Goal: Task Accomplishment & Management: Complete application form

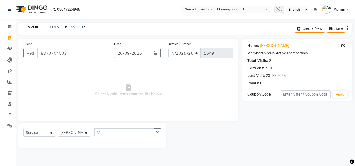
select select "7047"
select select "service"
select select "61524"
type input "..."
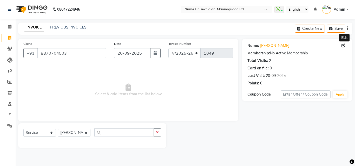
scroll to position [0, 0]
click at [343, 46] on icon at bounding box center [343, 46] width 4 height 4
select select "[DEMOGRAPHIC_DATA]"
select select "48902"
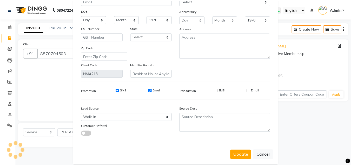
scroll to position [64, 0]
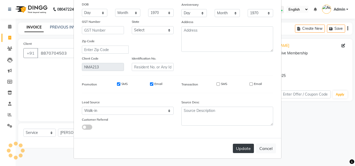
click at [240, 147] on button "Update" at bounding box center [243, 148] width 21 height 9
select select
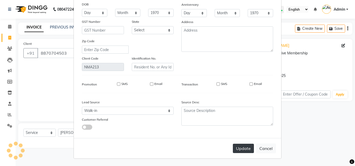
select select
checkbox input "false"
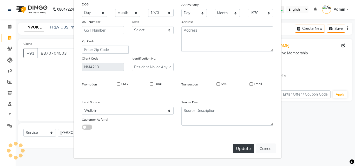
checkbox input "false"
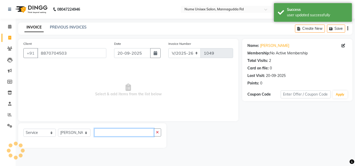
click at [117, 132] on input "text" at bounding box center [123, 133] width 59 height 8
click at [112, 133] on input "text" at bounding box center [123, 133] width 59 height 8
click at [102, 133] on input "text" at bounding box center [123, 133] width 59 height 8
click at [8, 39] on span at bounding box center [9, 38] width 9 height 6
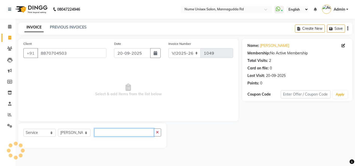
click at [104, 137] on input "text" at bounding box center [123, 133] width 59 height 8
type input "h ..."
type input "..."
click at [9, 25] on icon at bounding box center [9, 27] width 3 height 4
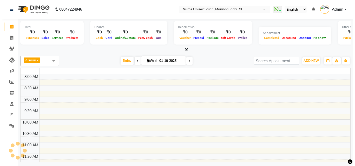
scroll to position [208, 0]
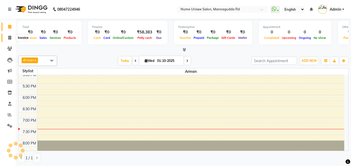
click at [9, 38] on icon at bounding box center [9, 38] width 3 height 4
select select "7047"
select select "service"
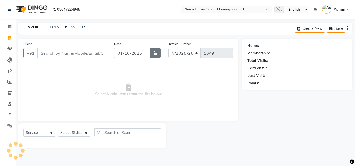
click at [153, 54] on button "button" at bounding box center [155, 53] width 10 height 10
select select "10"
select select "2025"
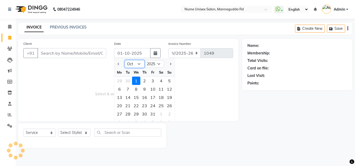
click at [138, 63] on select "Jan Feb Mar Apr May Jun [DATE] Aug Sep Oct Nov Dec" at bounding box center [135, 64] width 20 height 8
select select "9"
click at [125, 60] on select "Jan Feb Mar Apr May Jun [DATE] Aug Sep Oct Nov Dec" at bounding box center [135, 64] width 20 height 8
click at [160, 100] on div "20" at bounding box center [161, 97] width 8 height 8
type input "20-09-2025"
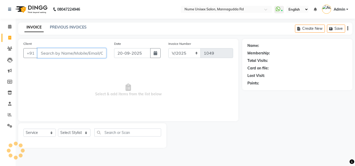
click at [74, 51] on input "Client" at bounding box center [71, 53] width 69 height 10
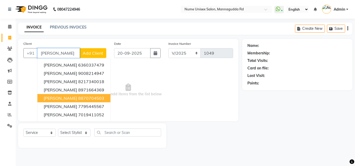
click at [83, 96] on ngb-highlight "8870704503" at bounding box center [91, 98] width 26 height 5
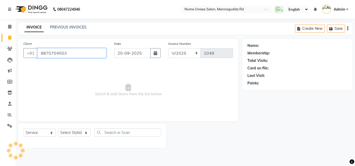
type input "8870704503"
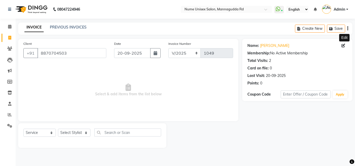
click at [342, 46] on icon at bounding box center [343, 46] width 4 height 4
select select "[DEMOGRAPHIC_DATA]"
select select "48902"
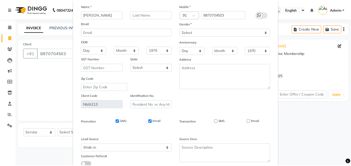
scroll to position [64, 0]
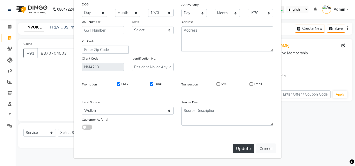
click at [245, 153] on button "Update" at bounding box center [243, 148] width 21 height 9
select select
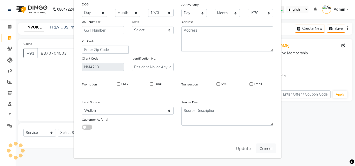
select select
checkbox input "false"
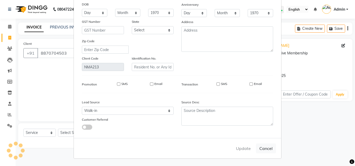
checkbox input "false"
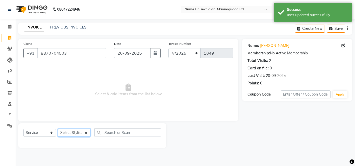
click at [73, 136] on select "Select Stylist Admin [PERSON_NAME] [PERSON_NAME] S [PERSON_NAME] Mohd [PERSON_N…" at bounding box center [74, 133] width 32 height 8
click at [58, 129] on select "Select Stylist Admin [PERSON_NAME] [PERSON_NAME] S [PERSON_NAME] Mohd [PERSON_N…" at bounding box center [74, 133] width 32 height 8
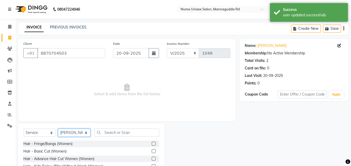
click at [77, 133] on select "Select Stylist Admin [PERSON_NAME] [PERSON_NAME] S [PERSON_NAME] Mohd [PERSON_N…" at bounding box center [74, 133] width 32 height 8
select select "61524"
click at [58, 129] on select "Select Stylist Admin [PERSON_NAME] [PERSON_NAME] S [PERSON_NAME] Mohd [PERSON_N…" at bounding box center [74, 133] width 32 height 8
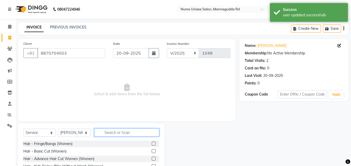
click at [120, 134] on input "text" at bounding box center [126, 133] width 65 height 8
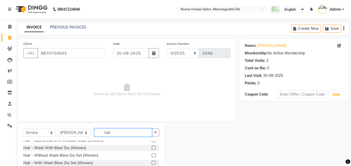
scroll to position [52, 0]
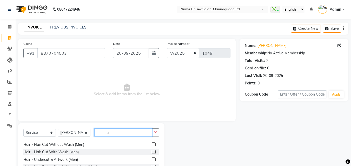
type input "hair"
click at [152, 146] on label at bounding box center [154, 145] width 4 height 4
click at [152, 146] on input "checkbox" at bounding box center [153, 144] width 3 height 3
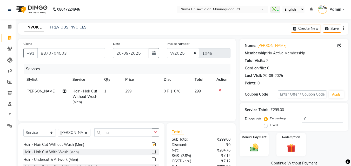
checkbox input "false"
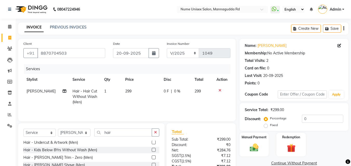
scroll to position [78, 0]
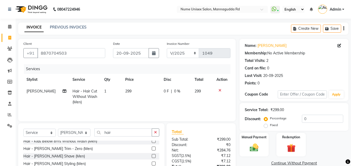
click at [152, 164] on label at bounding box center [154, 164] width 4 height 4
click at [152, 164] on input "checkbox" at bounding box center [153, 163] width 3 height 3
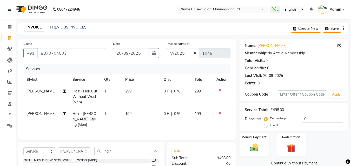
checkbox input "false"
click at [302, 121] on input "0" at bounding box center [322, 119] width 41 height 8
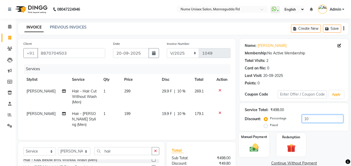
type input "10"
click at [263, 140] on div "Manual Payment" at bounding box center [254, 145] width 30 height 25
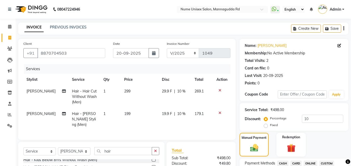
scroll to position [104, 0]
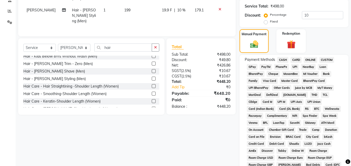
click at [296, 66] on span "UPI" at bounding box center [295, 67] width 8 height 6
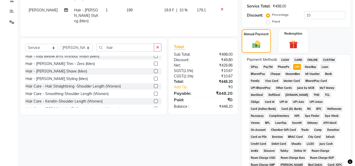
scroll to position [26, 0]
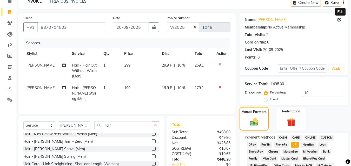
click at [340, 20] on icon at bounding box center [339, 20] width 4 height 4
select select "[DEMOGRAPHIC_DATA]"
select select "48902"
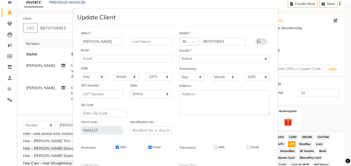
scroll to position [64, 0]
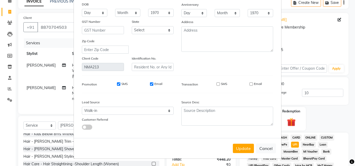
click at [241, 147] on button "Update" at bounding box center [243, 148] width 21 height 9
select select
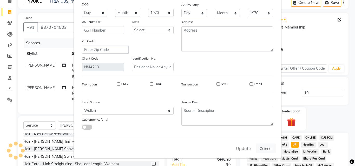
select select
checkbox input "false"
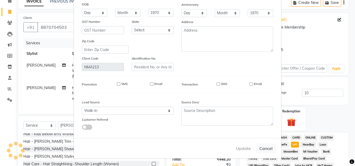
checkbox input "false"
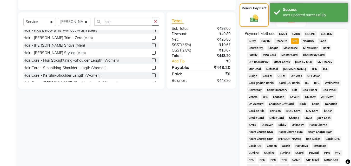
scroll to position [230, 0]
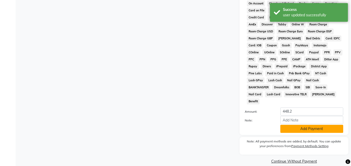
click at [320, 125] on button "Add Payment" at bounding box center [311, 129] width 63 height 8
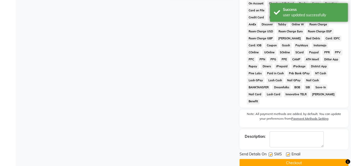
click at [271, 153] on label at bounding box center [270, 155] width 4 height 4
click at [271, 153] on input "checkbox" at bounding box center [269, 154] width 3 height 3
checkbox input "false"
click at [288, 153] on label at bounding box center [288, 155] width 4 height 4
click at [288, 153] on input "checkbox" at bounding box center [287, 154] width 3 height 3
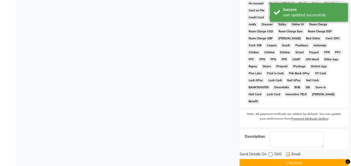
checkbox input "false"
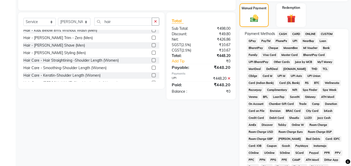
scroll to position [232, 0]
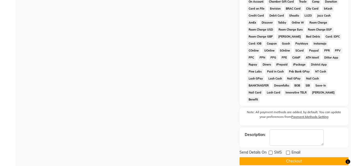
click at [298, 158] on button "Checkout" at bounding box center [293, 162] width 109 height 8
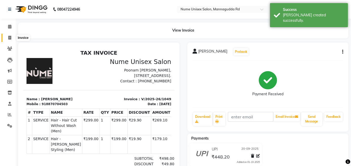
click at [11, 40] on span at bounding box center [9, 38] width 9 height 6
select select "service"
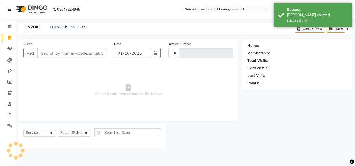
type input "1050"
select select "7047"
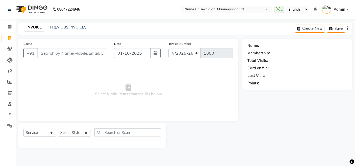
click at [50, 55] on input "Client" at bounding box center [71, 53] width 69 height 10
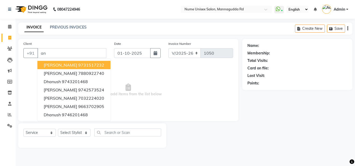
type input "a"
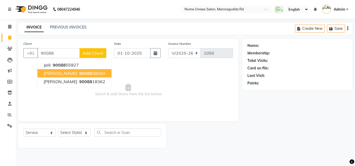
click at [86, 71] on button "[PERSON_NAME] 90088 38060" at bounding box center [74, 73] width 74 height 8
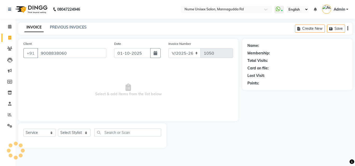
type input "9008838060"
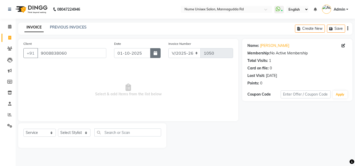
click at [159, 52] on button "button" at bounding box center [155, 53] width 10 height 10
select select "10"
select select "2025"
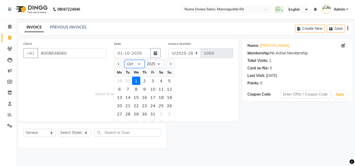
click at [141, 65] on select "Jan Feb Mar Apr May Jun [DATE] Aug Sep Oct Nov Dec" at bounding box center [135, 64] width 20 height 8
select select "9"
click at [125, 60] on select "Jan Feb Mar Apr May Jun [DATE] Aug Sep Oct Nov Dec" at bounding box center [135, 64] width 20 height 8
click at [158, 98] on div "20" at bounding box center [161, 97] width 8 height 8
type input "20-09-2025"
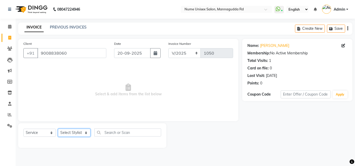
click at [87, 132] on select "Select Stylist Admin [PERSON_NAME] [PERSON_NAME] S [PERSON_NAME] Mohd [PERSON_N…" at bounding box center [74, 133] width 32 height 8
select select "61524"
click at [58, 129] on select "Select Stylist Admin [PERSON_NAME] [PERSON_NAME] S [PERSON_NAME] Mohd [PERSON_N…" at bounding box center [74, 133] width 32 height 8
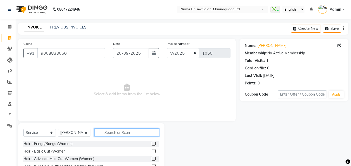
click at [110, 132] on input "text" at bounding box center [126, 133] width 65 height 8
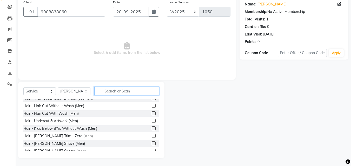
scroll to position [52, 0]
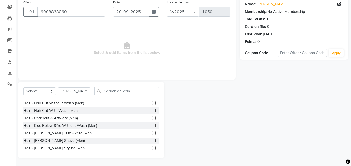
click at [152, 103] on label at bounding box center [154, 103] width 4 height 4
click at [152, 103] on input "checkbox" at bounding box center [153, 103] width 3 height 3
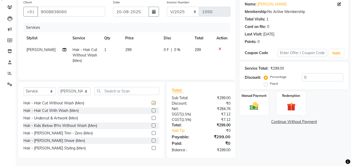
checkbox input "false"
click at [152, 149] on label at bounding box center [154, 148] width 4 height 4
click at [152, 149] on input "checkbox" at bounding box center [153, 148] width 3 height 3
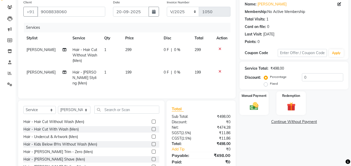
checkbox input "false"
click at [304, 78] on input "0" at bounding box center [322, 77] width 41 height 8
type input "10"
click at [266, 101] on div "Manual Payment" at bounding box center [254, 103] width 30 height 25
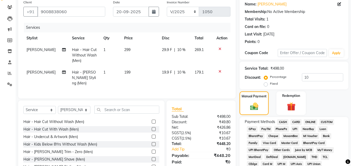
click at [283, 123] on span "CASH" at bounding box center [282, 122] width 11 height 6
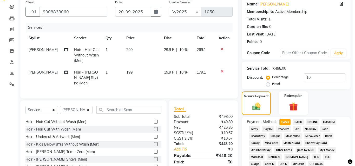
scroll to position [0, 0]
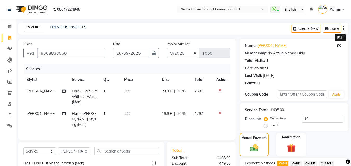
click at [339, 47] on span at bounding box center [340, 45] width 6 height 5
click at [338, 46] on icon at bounding box center [339, 46] width 4 height 4
select select "[DEMOGRAPHIC_DATA]"
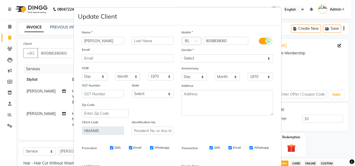
click at [261, 38] on label at bounding box center [265, 41] width 12 height 6
click at [0, 0] on input "checkbox" at bounding box center [0, 0] width 0 height 0
click at [215, 146] on div "SMS" at bounding box center [218, 148] width 18 height 5
click at [218, 148] on div "SMS" at bounding box center [218, 148] width 18 height 5
click at [216, 148] on input "SMS" at bounding box center [217, 147] width 3 height 3
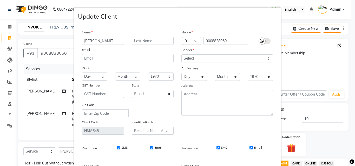
checkbox input "false"
click at [250, 148] on input "Email" at bounding box center [250, 147] width 3 height 3
checkbox input "false"
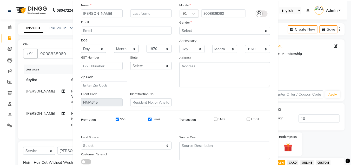
scroll to position [64, 0]
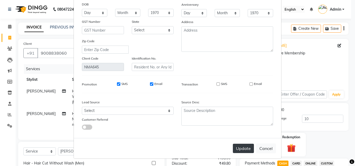
click at [248, 150] on button "Update" at bounding box center [243, 148] width 21 height 9
select select
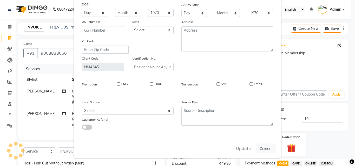
select select
checkbox input "false"
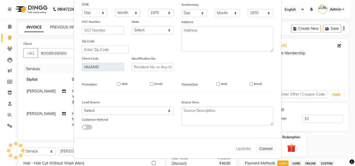
checkbox input "false"
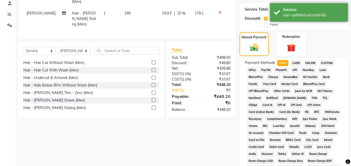
scroll to position [230, 0]
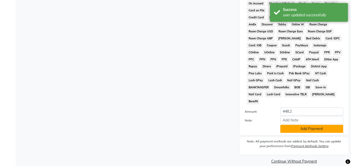
click at [321, 125] on button "Add Payment" at bounding box center [311, 129] width 63 height 8
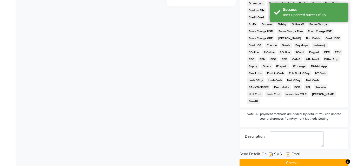
click at [268, 152] on div "Send Details On SMS Email" at bounding box center [293, 155] width 109 height 6
click at [270, 153] on label at bounding box center [270, 155] width 4 height 4
click at [270, 153] on input "checkbox" at bounding box center [269, 154] width 3 height 3
checkbox input "false"
click at [287, 153] on label at bounding box center [288, 155] width 4 height 4
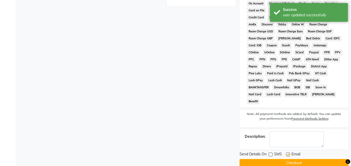
click at [287, 153] on input "checkbox" at bounding box center [287, 154] width 3 height 3
checkbox input "false"
click at [286, 159] on button "Checkout" at bounding box center [293, 163] width 109 height 8
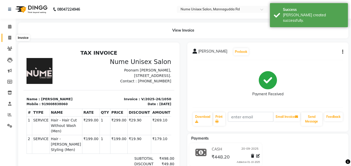
click at [10, 38] on icon at bounding box center [9, 38] width 3 height 4
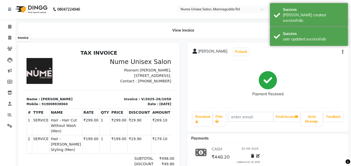
select select "7047"
select select "service"
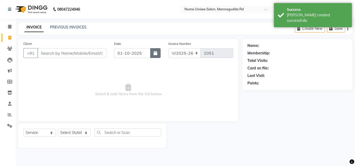
click at [157, 52] on icon "button" at bounding box center [155, 53] width 4 height 4
select select "10"
select select "2025"
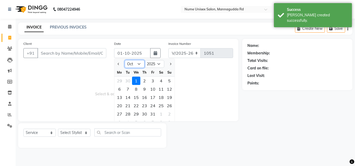
click at [137, 63] on select "Jan Feb Mar Apr May Jun [DATE] Aug Sep Oct Nov Dec" at bounding box center [135, 64] width 20 height 8
select select "9"
click at [125, 60] on select "Jan Feb Mar Apr May Jun [DATE] Aug Sep Oct Nov Dec" at bounding box center [135, 64] width 20 height 8
click at [164, 100] on div "20" at bounding box center [161, 97] width 8 height 8
type input "20-09-2025"
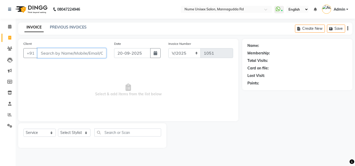
click at [94, 54] on input "Client" at bounding box center [71, 53] width 69 height 10
click at [155, 53] on icon "button" at bounding box center [155, 53] width 4 height 4
select select "9"
select select "2025"
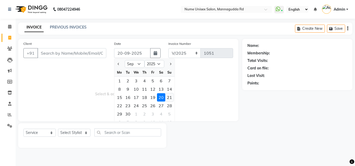
click at [169, 97] on div "21" at bounding box center [169, 97] width 8 height 8
type input "[DATE]"
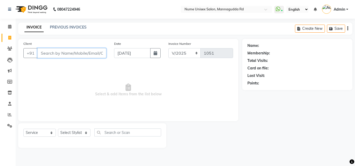
drag, startPoint x: 80, startPoint y: 50, endPoint x: 84, endPoint y: 47, distance: 4.7
click at [84, 47] on div "Client +91" at bounding box center [64, 51] width 91 height 21
click at [74, 51] on input "Client" at bounding box center [71, 53] width 69 height 10
type input "6361706795"
click at [87, 50] on button "Add Client" at bounding box center [92, 53] width 27 height 10
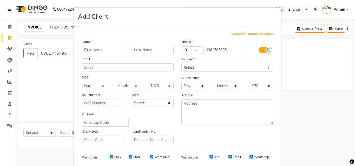
click at [92, 51] on input "text" at bounding box center [103, 50] width 42 height 8
type input "[PERSON_NAME]"
click at [262, 52] on label at bounding box center [265, 50] width 12 height 6
click at [0, 0] on input "checkbox" at bounding box center [0, 0] width 0 height 0
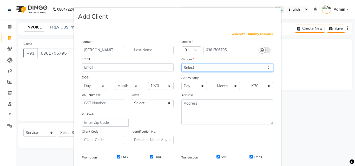
click at [220, 69] on select "Select [DEMOGRAPHIC_DATA] [DEMOGRAPHIC_DATA] Other Prefer Not To Say" at bounding box center [227, 68] width 92 height 8
select select "[DEMOGRAPHIC_DATA]"
click at [181, 64] on select "Select [DEMOGRAPHIC_DATA] [DEMOGRAPHIC_DATA] Other Prefer Not To Say" at bounding box center [227, 68] width 92 height 8
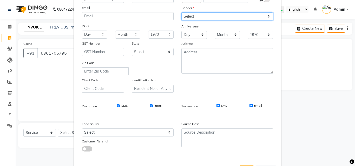
scroll to position [52, 0]
click at [216, 106] on input "SMS" at bounding box center [217, 105] width 3 height 3
checkbox input "false"
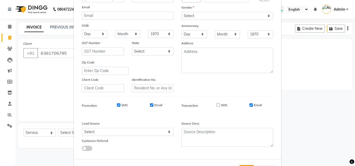
click at [250, 106] on input "Email" at bounding box center [250, 105] width 3 height 3
checkbox input "false"
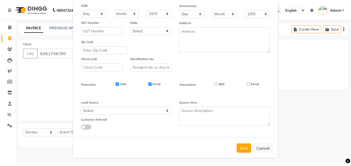
scroll to position [73, 0]
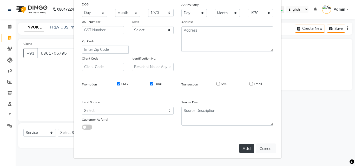
click at [250, 144] on button "Add" at bounding box center [246, 148] width 15 height 9
select select
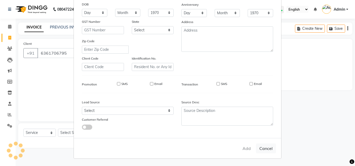
select select
checkbox input "false"
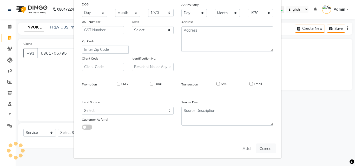
checkbox input "false"
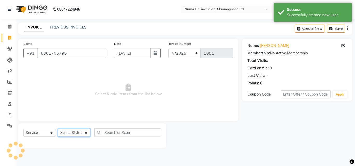
click at [80, 132] on select "Select Stylist Admin [PERSON_NAME] [PERSON_NAME] S [PERSON_NAME] Mohd [PERSON_N…" at bounding box center [74, 133] width 32 height 8
select select "60533"
click at [58, 129] on select "Select Stylist Admin [PERSON_NAME] [PERSON_NAME] S [PERSON_NAME] Mohd [PERSON_N…" at bounding box center [74, 133] width 32 height 8
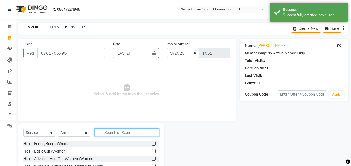
click at [119, 133] on input "text" at bounding box center [126, 133] width 65 height 8
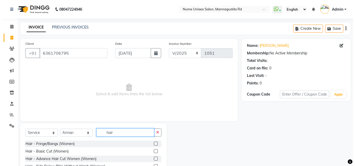
scroll to position [0, 123]
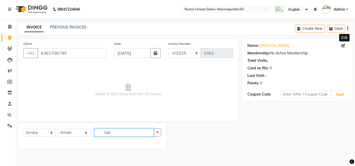
type input "hair"
click at [344, 47] on icon at bounding box center [343, 46] width 4 height 4
select select "[DEMOGRAPHIC_DATA]"
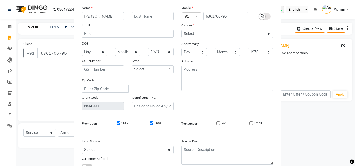
scroll to position [52, 0]
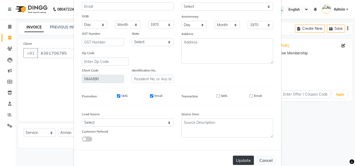
click at [244, 157] on button "Update" at bounding box center [243, 160] width 21 height 9
select select
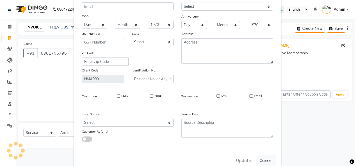
select select
checkbox input "false"
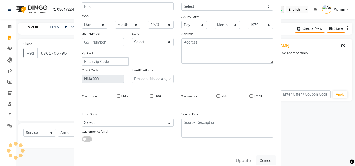
checkbox input "false"
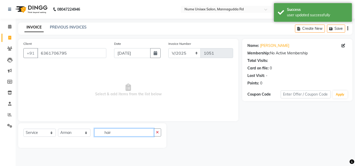
click at [131, 134] on input "hair" at bounding box center [123, 133] width 59 height 8
drag, startPoint x: 131, startPoint y: 134, endPoint x: 88, endPoint y: 135, distance: 43.1
click at [88, 135] on div "Select Service Product Membership Package Voucher Prepaid Gift Card Select Styl…" at bounding box center [92, 135] width 138 height 12
click at [10, 37] on icon at bounding box center [9, 38] width 3 height 4
select select "service"
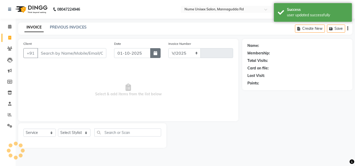
select select "7047"
type input "1051"
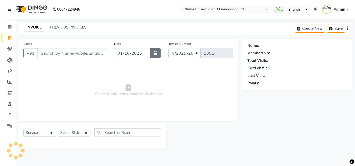
click at [152, 52] on button "button" at bounding box center [155, 53] width 10 height 10
select select "10"
select select "2025"
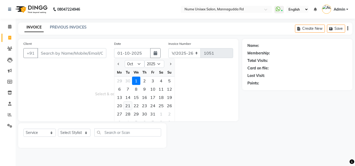
click at [131, 107] on div "21" at bounding box center [128, 106] width 8 height 8
type input "[DATE]"
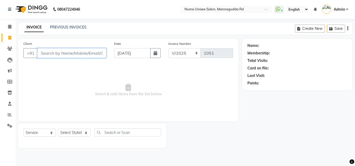
click at [73, 52] on input "Client" at bounding box center [71, 53] width 69 height 10
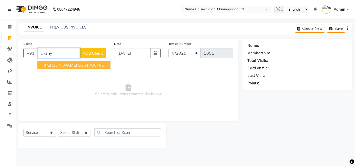
click at [79, 63] on ngb-highlight "6361706795" at bounding box center [91, 65] width 26 height 5
type input "6361706795"
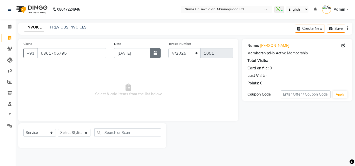
click at [154, 55] on icon "button" at bounding box center [155, 53] width 4 height 4
select select "10"
select select "2025"
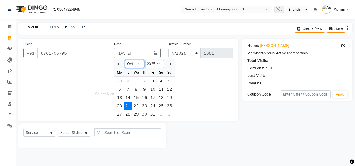
click at [137, 63] on select "Jan Feb Mar Apr May Jun [DATE] Aug Sep Oct Nov Dec" at bounding box center [135, 64] width 20 height 8
select select "9"
click at [125, 60] on select "Jan Feb Mar Apr May Jun [DATE] Aug Sep Oct Nov Dec" at bounding box center [135, 64] width 20 height 8
click at [171, 100] on div "21" at bounding box center [169, 97] width 8 height 8
type input "[DATE]"
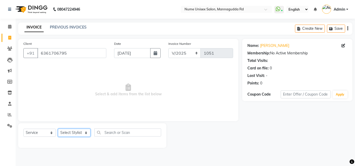
click at [77, 133] on select "Select Stylist Admin [PERSON_NAME] [PERSON_NAME] S [PERSON_NAME] Mohd [PERSON_N…" at bounding box center [74, 133] width 32 height 8
select select "60533"
click at [58, 129] on select "Select Stylist Admin [PERSON_NAME] [PERSON_NAME] S [PERSON_NAME] Mohd [PERSON_N…" at bounding box center [74, 133] width 32 height 8
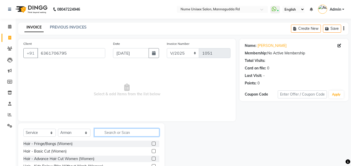
click at [130, 133] on input "text" at bounding box center [126, 133] width 65 height 8
click at [339, 45] on icon at bounding box center [339, 46] width 4 height 4
select select "[DEMOGRAPHIC_DATA]"
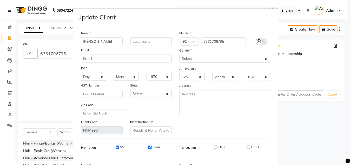
scroll to position [64, 0]
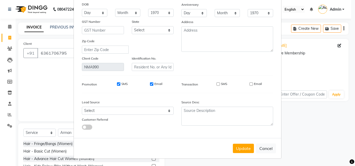
click at [242, 150] on button "Update" at bounding box center [243, 148] width 21 height 9
select select
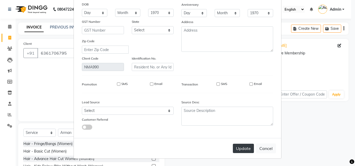
select select
checkbox input "false"
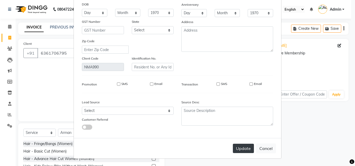
checkbox input "false"
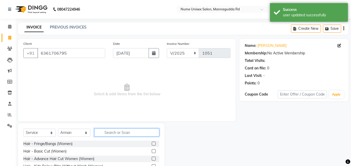
click at [111, 134] on input "text" at bounding box center [126, 133] width 65 height 8
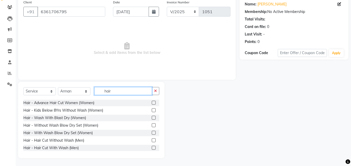
scroll to position [26, 0]
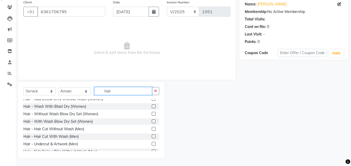
type input "hair"
click at [152, 137] on label at bounding box center [154, 137] width 4 height 4
click at [152, 137] on input "checkbox" at bounding box center [153, 136] width 3 height 3
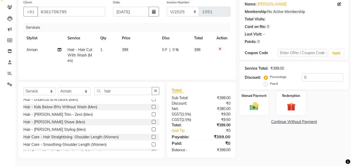
checkbox input "false"
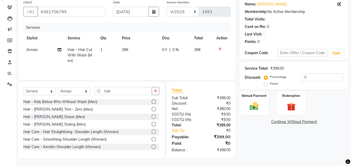
scroll to position [78, 0]
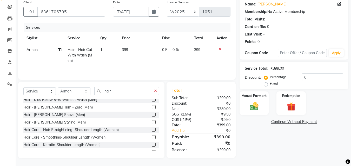
click at [152, 123] on label at bounding box center [154, 122] width 4 height 4
click at [152, 123] on input "checkbox" at bounding box center [153, 122] width 3 height 3
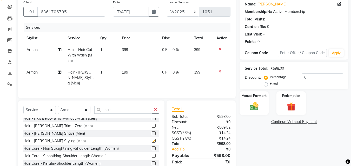
checkbox input "false"
click at [303, 77] on input "0" at bounding box center [322, 77] width 41 height 8
type input "10"
click at [257, 98] on label "Manual Payment" at bounding box center [254, 95] width 26 height 5
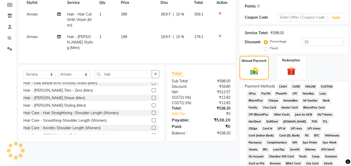
scroll to position [93, 0]
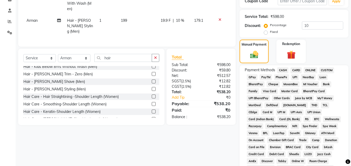
click at [294, 79] on span "UPI" at bounding box center [295, 77] width 8 height 6
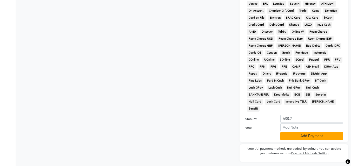
click at [291, 132] on button "Add Payment" at bounding box center [311, 136] width 63 height 8
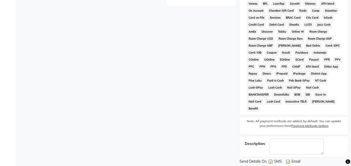
click at [270, 160] on label at bounding box center [270, 162] width 4 height 4
click at [270, 161] on input "checkbox" at bounding box center [269, 162] width 3 height 3
checkbox input "false"
click at [287, 160] on label at bounding box center [288, 162] width 4 height 4
click at [287, 161] on input "checkbox" at bounding box center [287, 162] width 3 height 3
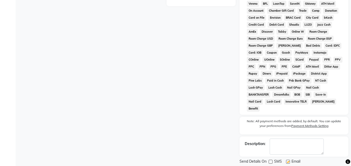
checkbox input "false"
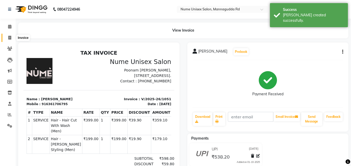
click at [9, 39] on icon at bounding box center [9, 38] width 3 height 4
select select "service"
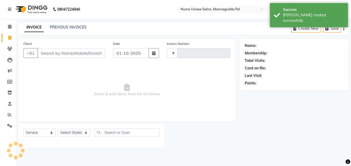
type input "1052"
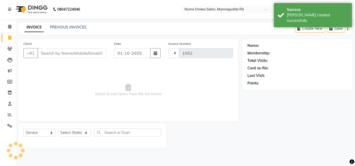
select select "7047"
click at [158, 54] on button "button" at bounding box center [155, 53] width 10 height 10
select select "10"
select select "2025"
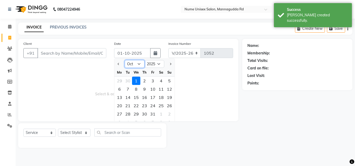
click at [138, 66] on select "Jan Feb Mar Apr May Jun [DATE] Aug Sep Oct Nov Dec" at bounding box center [135, 64] width 20 height 8
select select "9"
click at [125, 60] on select "Jan Feb Mar Apr May Jun [DATE] Aug Sep Oct Nov Dec" at bounding box center [135, 64] width 20 height 8
click at [169, 99] on div "21" at bounding box center [169, 97] width 8 height 8
type input "[DATE]"
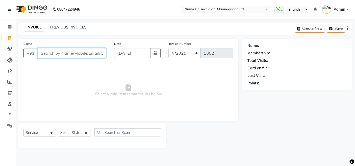
click at [65, 55] on input "Client" at bounding box center [71, 53] width 69 height 10
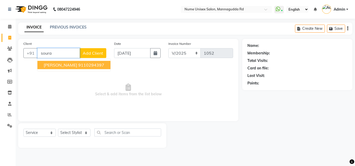
click at [78, 65] on ngb-highlight "9110294397" at bounding box center [91, 65] width 26 height 5
type input "9110294397"
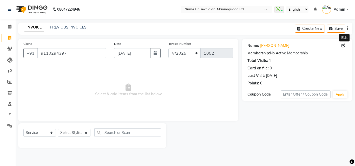
click at [343, 47] on icon at bounding box center [343, 46] width 4 height 4
select select "[DEMOGRAPHIC_DATA]"
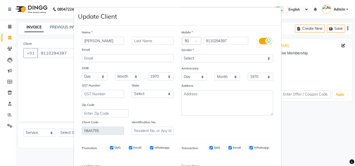
click at [254, 41] on div at bounding box center [264, 41] width 25 height 8
click at [261, 41] on label at bounding box center [265, 41] width 12 height 6
click at [0, 0] on input "checkbox" at bounding box center [0, 0] width 0 height 0
click at [216, 147] on input "SMS" at bounding box center [217, 147] width 3 height 3
checkbox input "false"
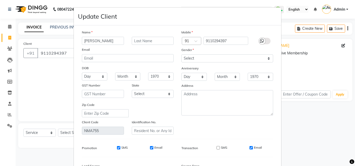
click at [250, 148] on input "Email" at bounding box center [250, 147] width 3 height 3
checkbox input "false"
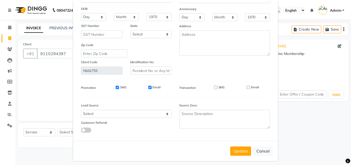
scroll to position [64, 0]
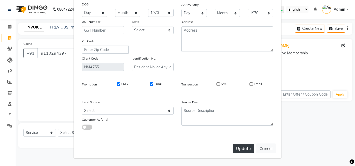
click at [243, 147] on button "Update" at bounding box center [243, 148] width 21 height 9
select select
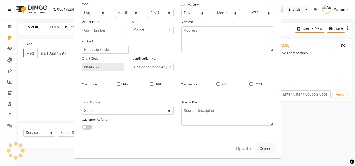
select select
checkbox input "false"
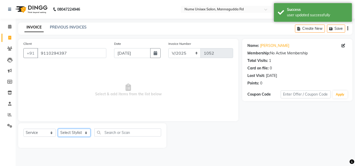
click at [79, 132] on select "Select Stylist Admin [PERSON_NAME] [PERSON_NAME] S [PERSON_NAME] Mohd [PERSON_N…" at bounding box center [74, 133] width 32 height 8
click at [58, 129] on select "Select Stylist Admin [PERSON_NAME] [PERSON_NAME] S [PERSON_NAME] Mohd [PERSON_N…" at bounding box center [74, 133] width 32 height 8
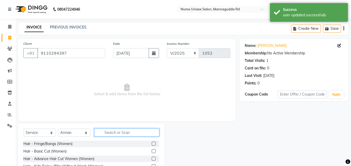
click at [111, 132] on input "text" at bounding box center [126, 133] width 65 height 8
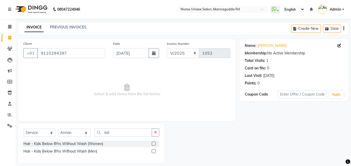
click at [152, 151] on label at bounding box center [154, 152] width 4 height 4
click at [152, 151] on input "checkbox" at bounding box center [153, 151] width 3 height 3
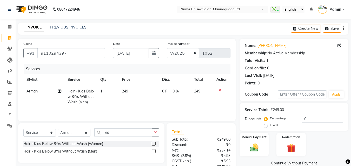
click at [128, 93] on span "249" at bounding box center [125, 91] width 6 height 5
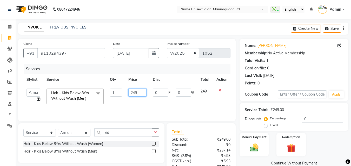
drag, startPoint x: 137, startPoint y: 93, endPoint x: 128, endPoint y: 95, distance: 9.1
click at [128, 95] on td "249" at bounding box center [137, 97] width 24 height 22
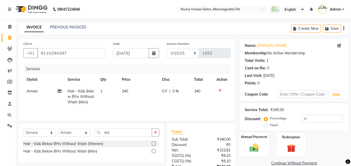
click at [268, 140] on div "Manual Payment" at bounding box center [254, 145] width 30 height 25
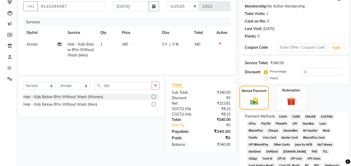
scroll to position [52, 0]
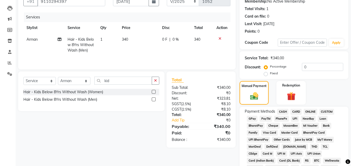
click at [293, 119] on span "UPI" at bounding box center [295, 119] width 8 height 6
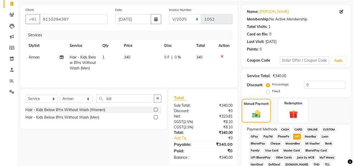
scroll to position [26, 0]
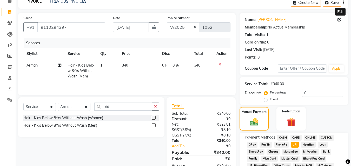
click at [338, 21] on icon at bounding box center [339, 20] width 4 height 4
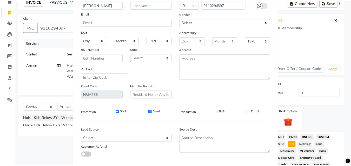
scroll to position [64, 0]
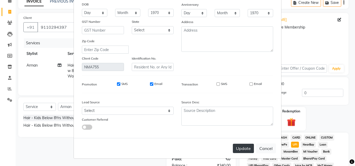
click at [247, 145] on button "Update" at bounding box center [243, 148] width 21 height 9
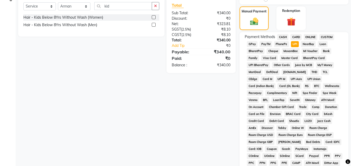
scroll to position [230, 0]
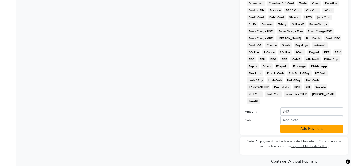
click at [314, 125] on button "Add Payment" at bounding box center [311, 129] width 63 height 8
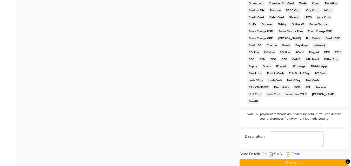
click at [271, 153] on label at bounding box center [270, 155] width 4 height 4
click at [271, 153] on input "checkbox" at bounding box center [269, 154] width 3 height 3
click at [286, 153] on label at bounding box center [288, 155] width 4 height 4
click at [286, 153] on input "checkbox" at bounding box center [287, 154] width 3 height 3
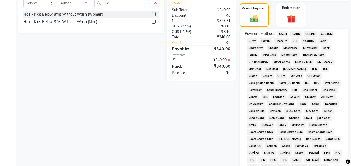
scroll to position [232, 0]
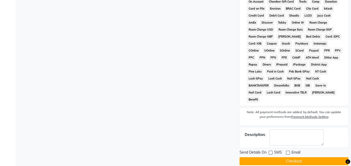
click at [287, 158] on button "Checkout" at bounding box center [293, 162] width 109 height 8
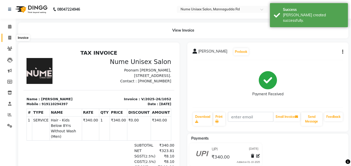
click at [13, 38] on span at bounding box center [9, 38] width 9 height 6
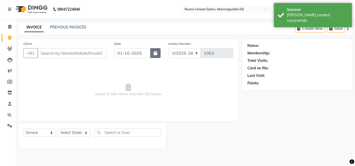
click at [154, 55] on icon "button" at bounding box center [155, 53] width 4 height 4
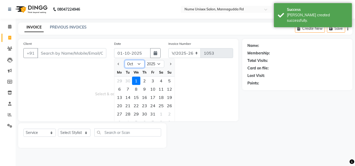
click at [137, 63] on select "Jan Feb Mar Apr May Jun [DATE] Aug Sep Oct Nov Dec" at bounding box center [135, 64] width 20 height 8
click at [125, 60] on select "Jan Feb Mar Apr May Jun [DATE] Aug Sep Oct Nov Dec" at bounding box center [135, 64] width 20 height 8
click at [169, 97] on div "21" at bounding box center [169, 97] width 8 height 8
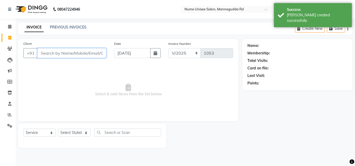
click at [64, 54] on input "Client" at bounding box center [71, 53] width 69 height 10
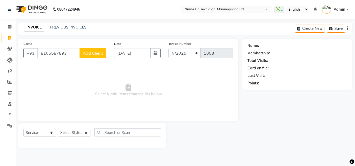
click at [102, 59] on div "Client [PHONE_NUMBER] Add Client" at bounding box center [64, 51] width 91 height 21
click at [101, 55] on span "Add Client" at bounding box center [93, 53] width 21 height 5
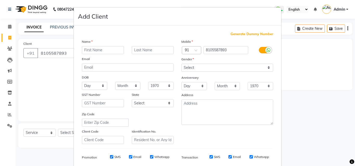
click at [99, 51] on input "text" at bounding box center [103, 50] width 42 height 8
click at [262, 52] on label at bounding box center [265, 50] width 12 height 6
click at [0, 0] on input "checkbox" at bounding box center [0, 0] width 0 height 0
click at [216, 158] on input "SMS" at bounding box center [217, 156] width 3 height 3
click at [249, 158] on input "Email" at bounding box center [250, 156] width 3 height 3
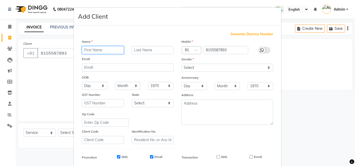
click at [91, 50] on input "text" at bounding box center [103, 50] width 42 height 8
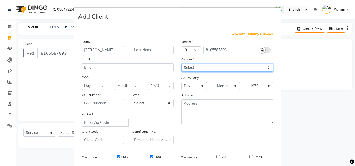
click at [195, 66] on select "Select [DEMOGRAPHIC_DATA] [DEMOGRAPHIC_DATA] Other Prefer Not To Say" at bounding box center [227, 68] width 92 height 8
click at [181, 64] on select "Select [DEMOGRAPHIC_DATA] [DEMOGRAPHIC_DATA] Other Prefer Not To Say" at bounding box center [227, 68] width 92 height 8
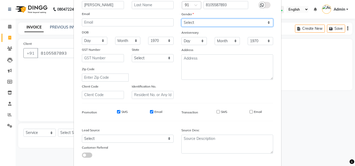
scroll to position [73, 0]
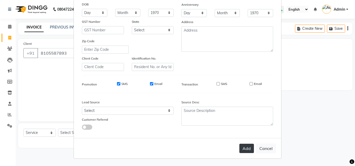
click at [245, 145] on button "Add" at bounding box center [246, 148] width 15 height 9
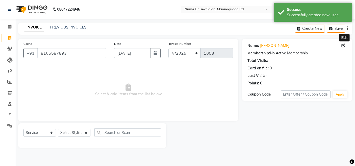
click at [343, 47] on icon at bounding box center [343, 46] width 4 height 4
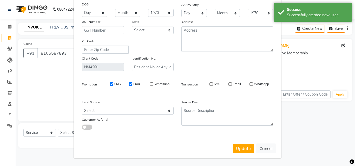
scroll to position [0, 0]
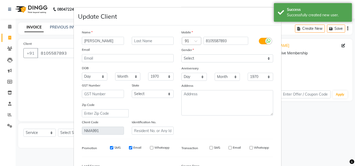
click at [265, 40] on div at bounding box center [268, 41] width 6 height 6
click at [0, 0] on input "checkbox" at bounding box center [0, 0] width 0 height 0
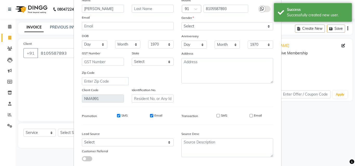
scroll to position [64, 0]
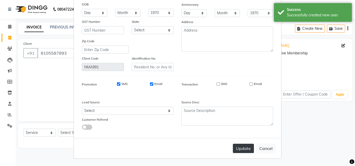
click at [241, 145] on button "Update" at bounding box center [243, 148] width 21 height 9
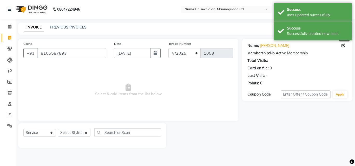
click at [342, 44] on icon at bounding box center [343, 46] width 4 height 4
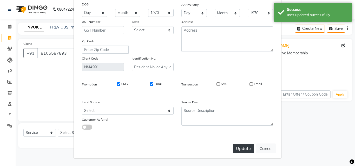
click at [242, 148] on button "Update" at bounding box center [243, 148] width 21 height 9
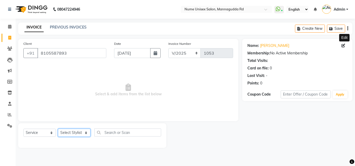
click at [86, 134] on select "Select Stylist Admin [PERSON_NAME] [PERSON_NAME] S [PERSON_NAME] Mohd [PERSON_N…" at bounding box center [74, 133] width 32 height 8
click at [58, 129] on select "Select Stylist Admin [PERSON_NAME] [PERSON_NAME] S [PERSON_NAME] Mohd [PERSON_N…" at bounding box center [74, 133] width 32 height 8
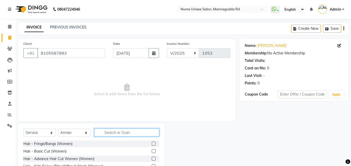
click at [111, 133] on input "text" at bounding box center [126, 133] width 65 height 8
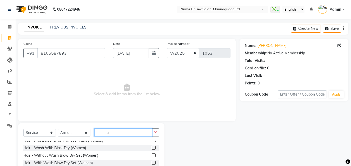
scroll to position [52, 0]
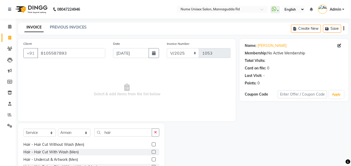
click at [152, 144] on label at bounding box center [154, 145] width 4 height 4
click at [152, 144] on input "checkbox" at bounding box center [153, 144] width 3 height 3
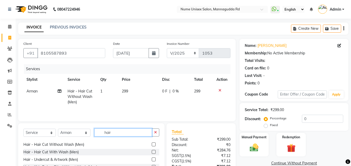
drag, startPoint x: 117, startPoint y: 132, endPoint x: 111, endPoint y: 134, distance: 6.1
click at [111, 134] on input "hair" at bounding box center [123, 133] width 58 height 8
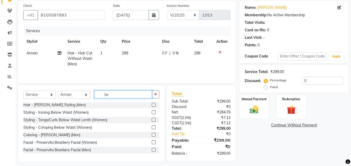
scroll to position [42, 0]
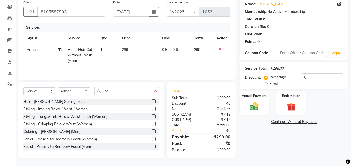
click at [152, 132] on label at bounding box center [154, 132] width 4 height 4
click at [152, 132] on input "checkbox" at bounding box center [153, 131] width 3 height 3
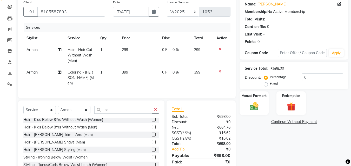
scroll to position [0, 0]
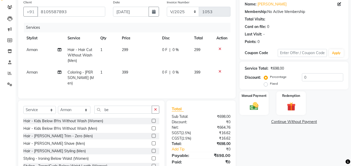
click at [152, 149] on label at bounding box center [154, 151] width 4 height 4
click at [152, 150] on input "checkbox" at bounding box center [153, 151] width 3 height 3
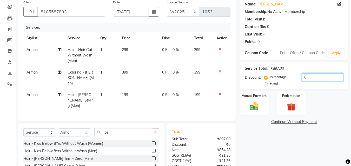
click at [303, 79] on input "0" at bounding box center [322, 77] width 41 height 8
drag, startPoint x: 354, startPoint y: 112, endPoint x: 254, endPoint y: 117, distance: 100.3
click at [254, 117] on div "Name: [PERSON_NAME] Membership: No Active Membership Total Visits: Card on file…" at bounding box center [295, 98] width 113 height 202
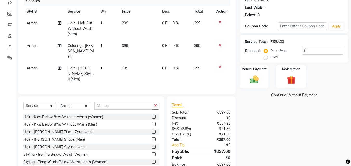
scroll to position [76, 0]
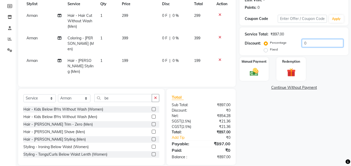
click at [302, 43] on input "0" at bounding box center [322, 43] width 41 height 8
click at [177, 38] on span "10 %" at bounding box center [180, 38] width 8 height 5
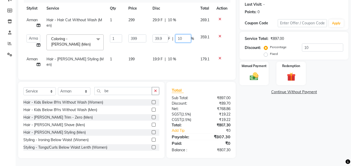
click at [178, 38] on input "10" at bounding box center [183, 39] width 16 height 8
click at [270, 108] on div "Name: [PERSON_NAME] Membership: No Active Membership Total Visits: Card on file…" at bounding box center [295, 63] width 113 height 191
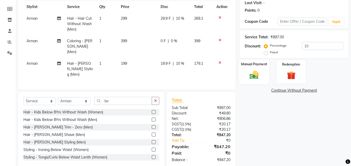
click at [257, 70] on div "Manual Payment" at bounding box center [254, 72] width 30 height 25
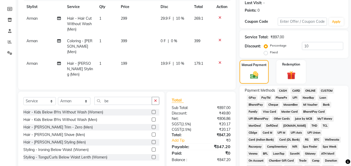
click at [294, 99] on span "UPI" at bounding box center [295, 98] width 8 height 6
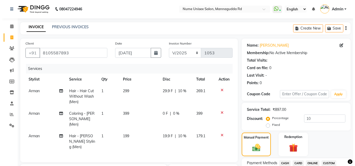
scroll to position [0, 0]
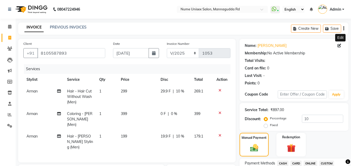
click at [339, 46] on icon at bounding box center [339, 46] width 4 height 4
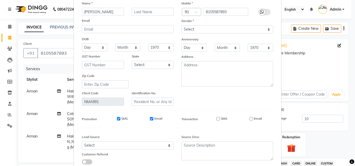
scroll to position [64, 0]
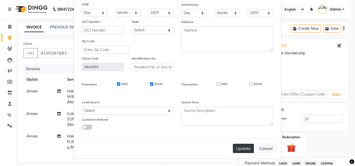
click at [241, 150] on button "Update" at bounding box center [243, 148] width 21 height 9
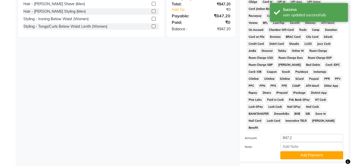
scroll to position [208, 0]
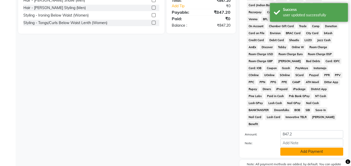
click at [299, 148] on button "Add Payment" at bounding box center [311, 152] width 63 height 8
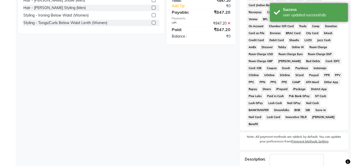
scroll to position [232, 0]
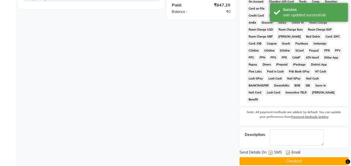
click at [271, 151] on label at bounding box center [270, 153] width 4 height 4
click at [271, 152] on input "checkbox" at bounding box center [269, 153] width 3 height 3
click at [288, 151] on label at bounding box center [288, 153] width 4 height 4
click at [288, 152] on input "checkbox" at bounding box center [287, 153] width 3 height 3
click at [288, 158] on button "Checkout" at bounding box center [293, 162] width 109 height 8
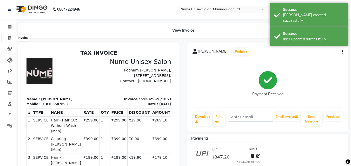
click at [7, 40] on span at bounding box center [9, 38] width 9 height 6
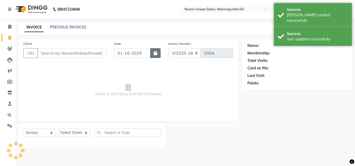
click at [156, 54] on icon "button" at bounding box center [155, 53] width 4 height 4
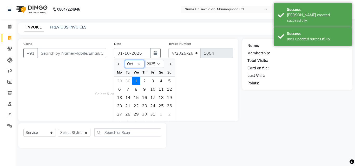
click at [142, 62] on select "Jan Feb Mar Apr May Jun [DATE] Aug Sep Oct Nov Dec" at bounding box center [135, 64] width 20 height 8
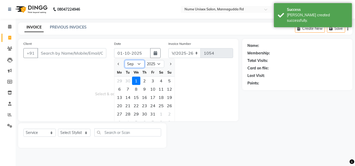
click at [125, 60] on select "Jan Feb Mar Apr May Jun [DATE] Aug Sep Oct Nov Dec" at bounding box center [135, 64] width 20 height 8
click at [167, 97] on div "21" at bounding box center [169, 97] width 8 height 8
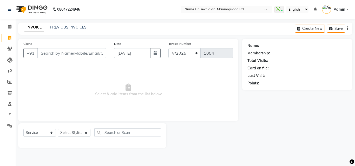
click at [207, 166] on html "08047224946 Select Location × Nume Unisex Salon, Mannagudda Rd WhatsApp Status …" at bounding box center [177, 83] width 355 height 166
